Goal: Information Seeking & Learning: Find specific fact

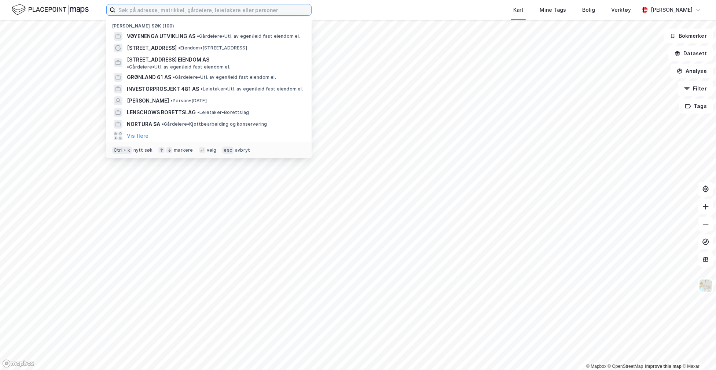
click at [267, 10] on input at bounding box center [213, 9] width 196 height 11
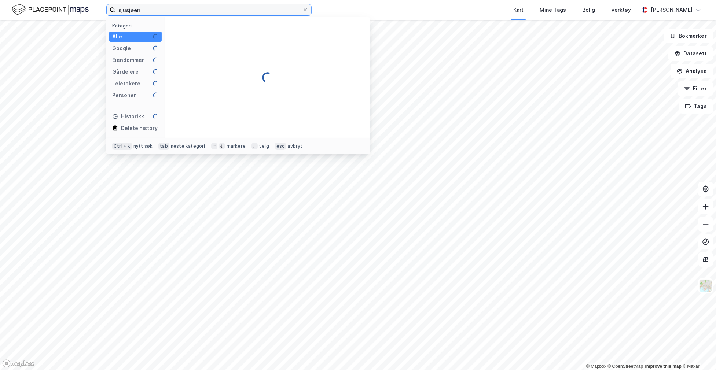
type input "sjusjøen"
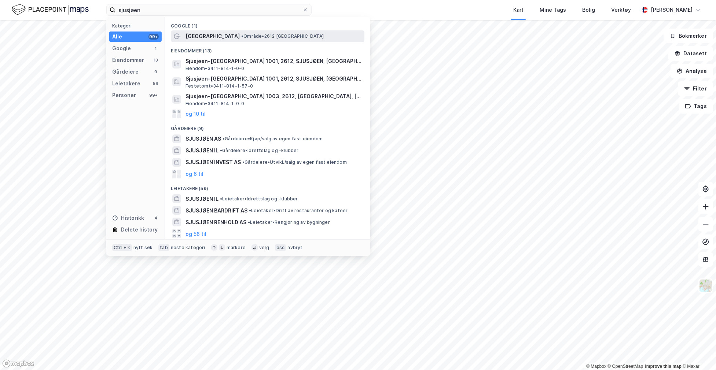
click at [241, 38] on span "• Område • 2612 [GEOGRAPHIC_DATA]" at bounding box center [282, 36] width 82 height 6
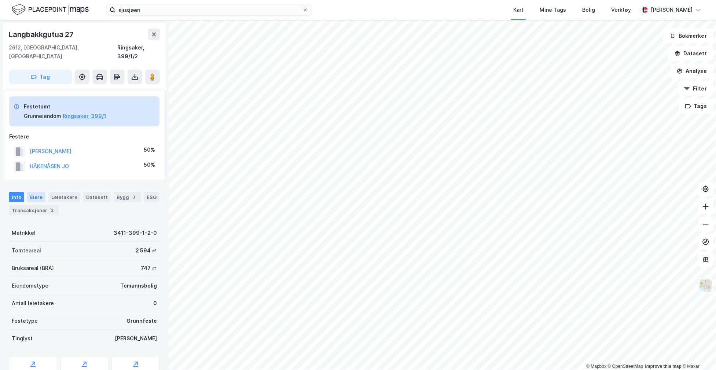
click at [38, 192] on div "Eiere" at bounding box center [36, 197] width 18 height 10
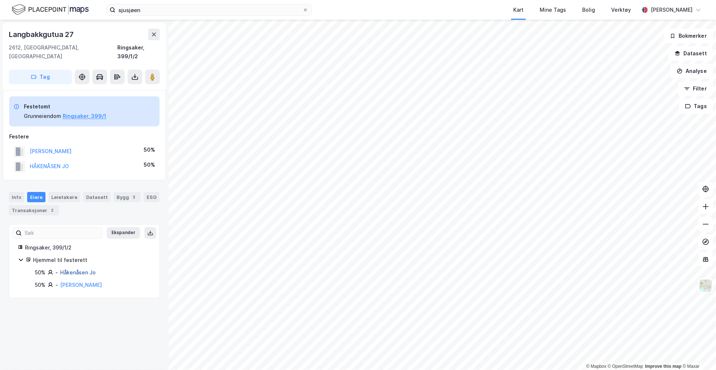
click at [86, 269] on link "Håkenåsen Jo" at bounding box center [78, 272] width 36 height 6
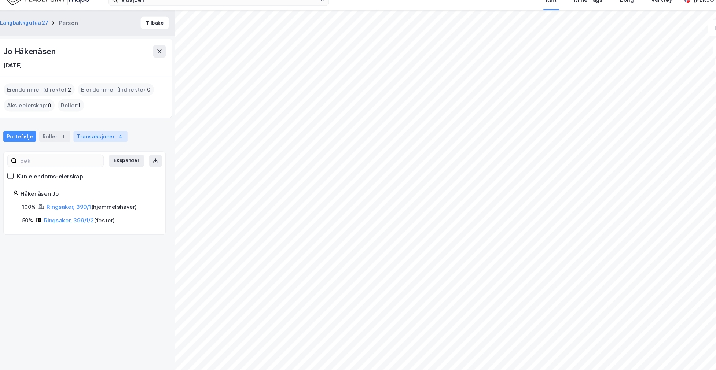
click at [93, 137] on div "Transaksjoner 4" at bounding box center [99, 137] width 50 height 10
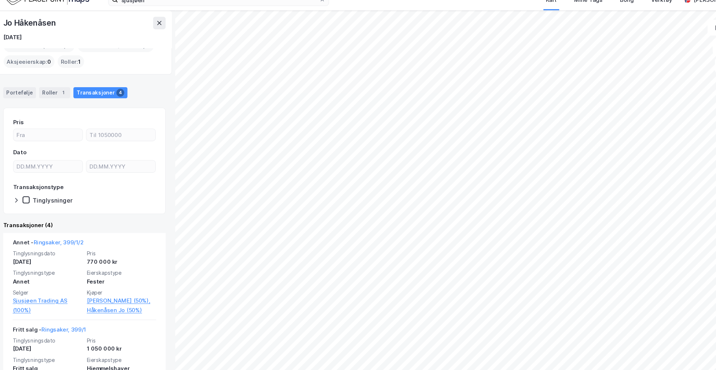
scroll to position [49, 0]
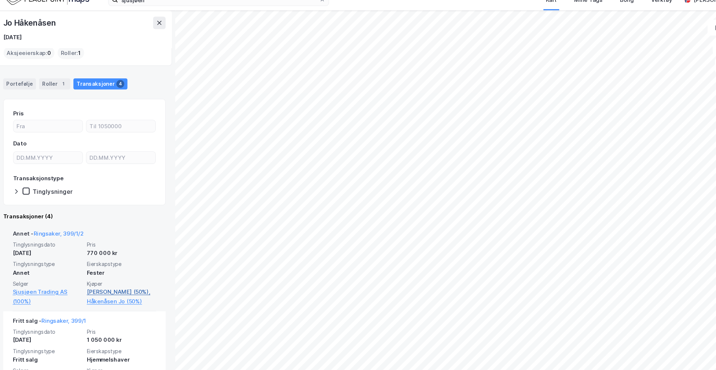
click at [108, 281] on link "[PERSON_NAME] (50%)," at bounding box center [118, 281] width 64 height 9
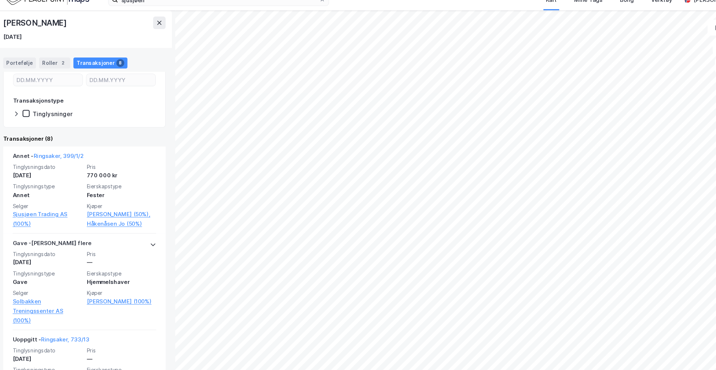
scroll to position [122, 0]
